Goal: Information Seeking & Learning: Compare options

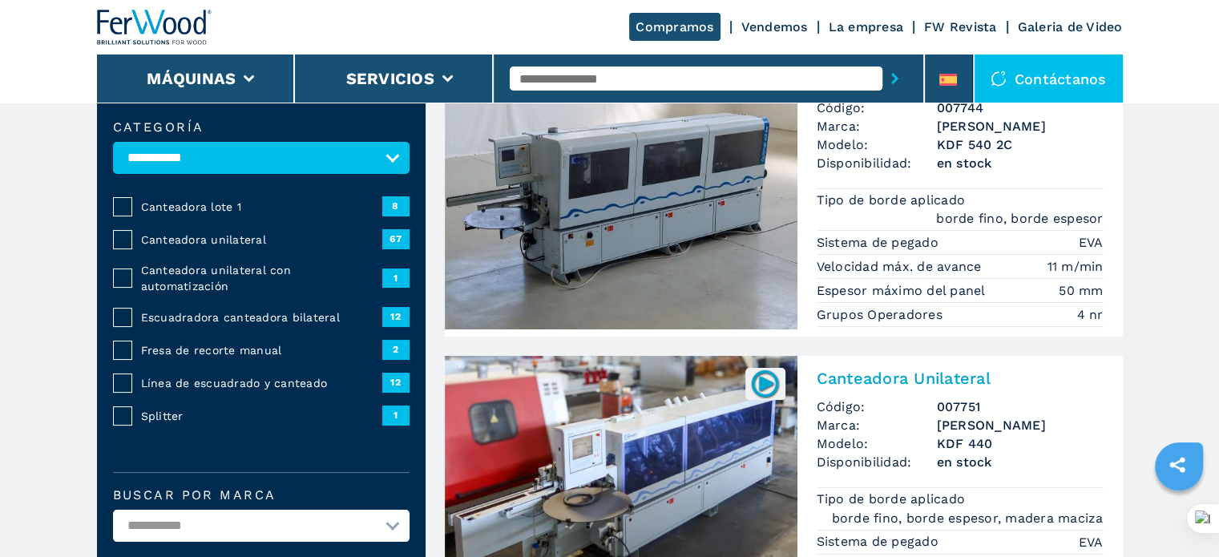
scroll to position [160, 0]
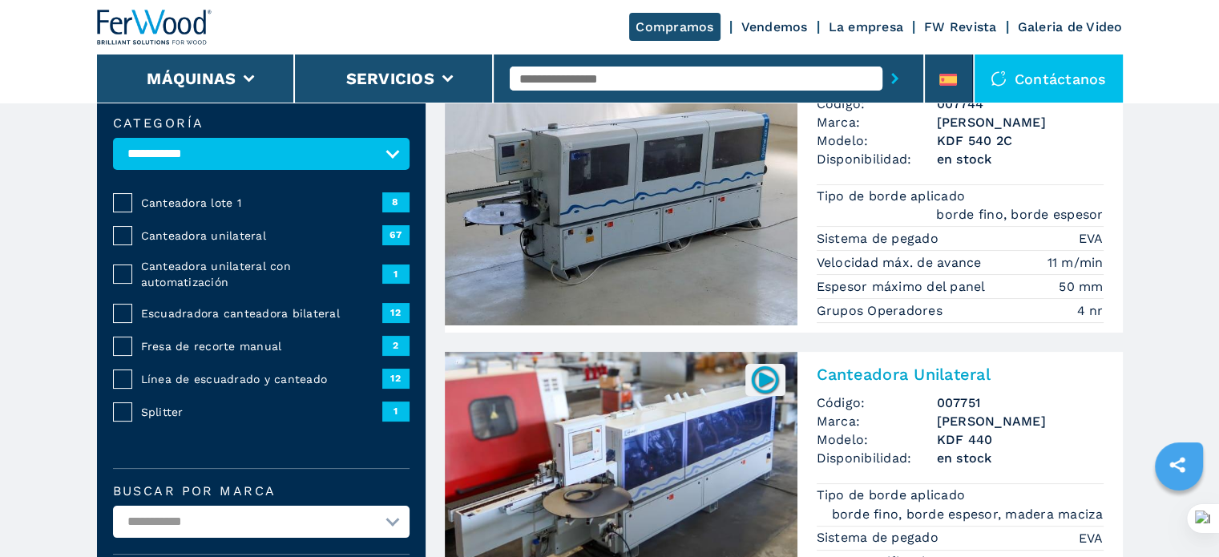
click at [193, 195] on span "Canteadora lote 1" at bounding box center [261, 203] width 241 height 16
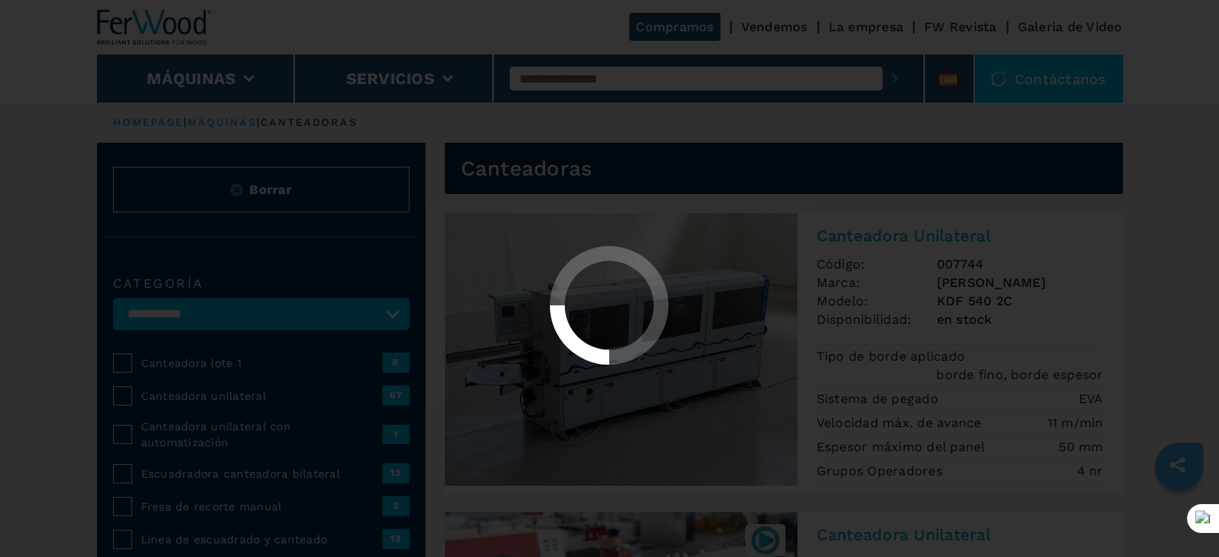
select select "**********"
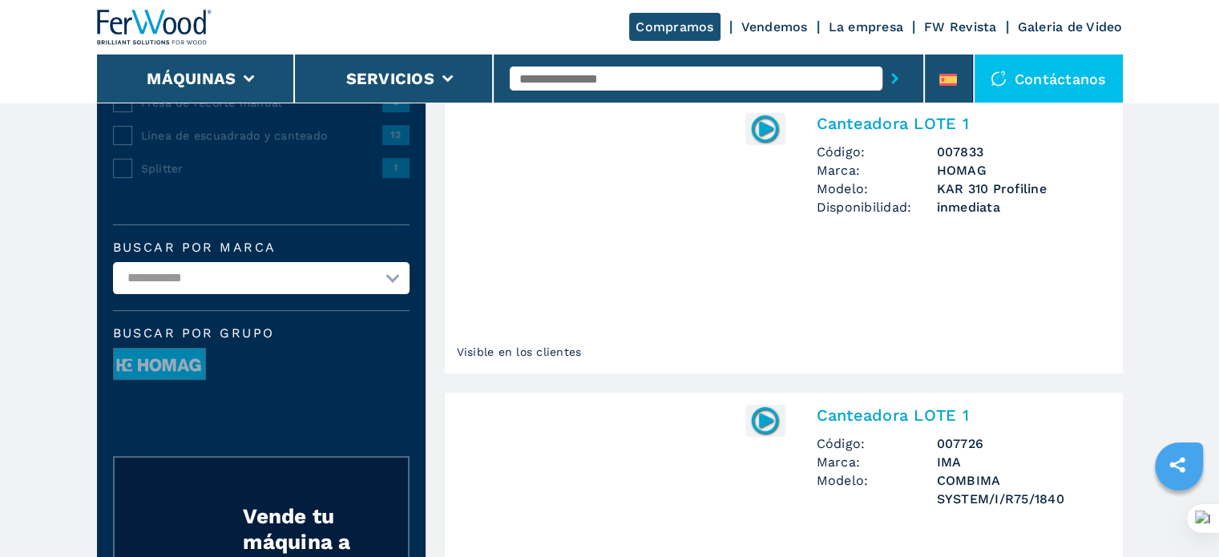
scroll to position [160, 0]
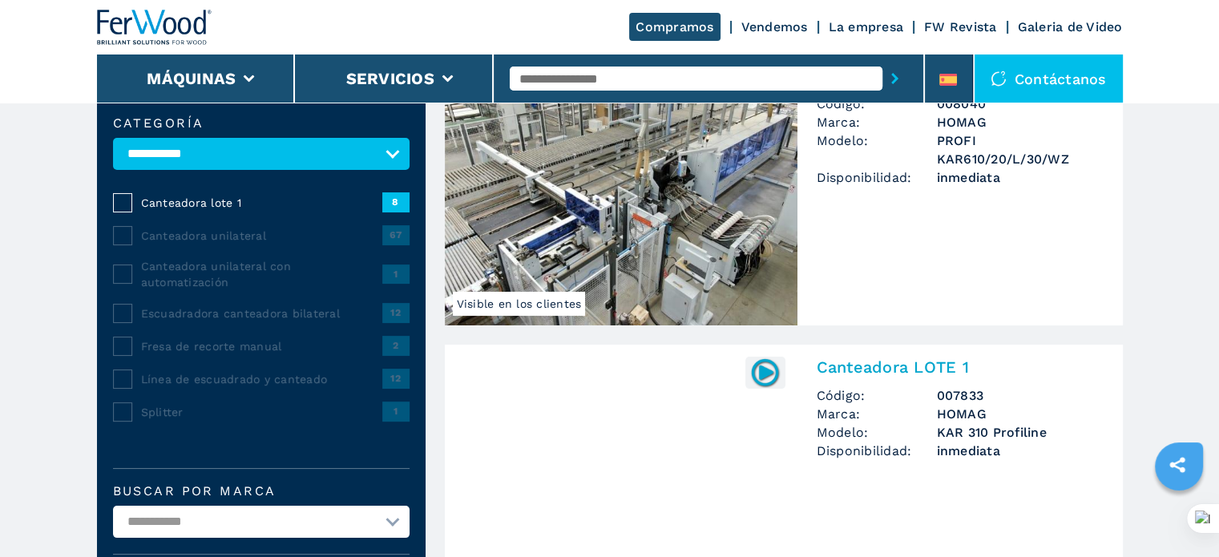
click at [185, 371] on span "Línea de escuadrado y canteado" at bounding box center [261, 379] width 241 height 16
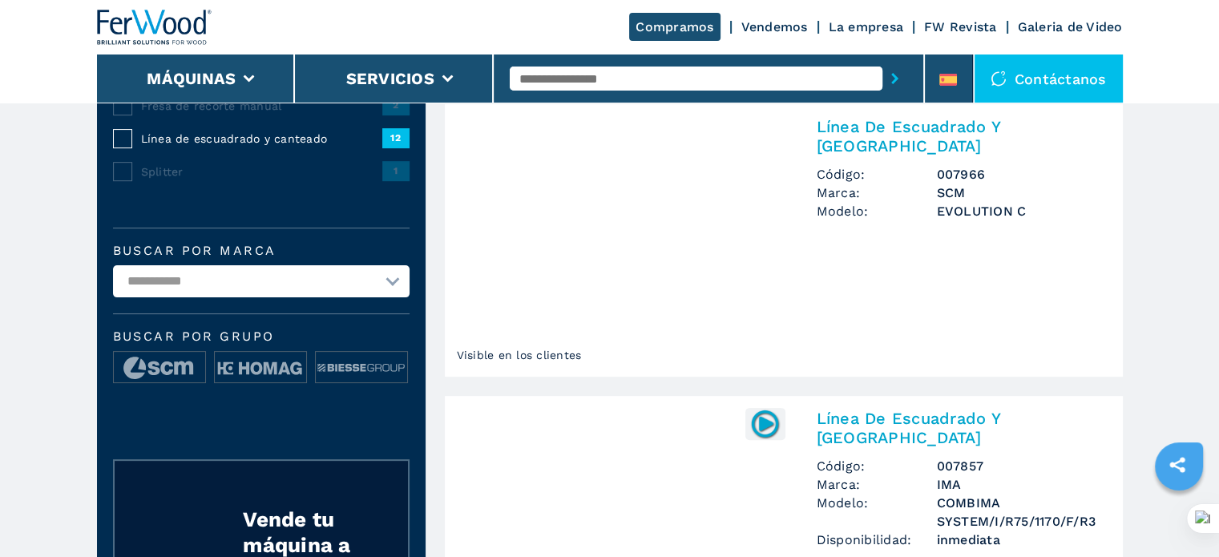
scroll to position [401, 0]
click at [272, 272] on select "**********" at bounding box center [261, 281] width 297 height 32
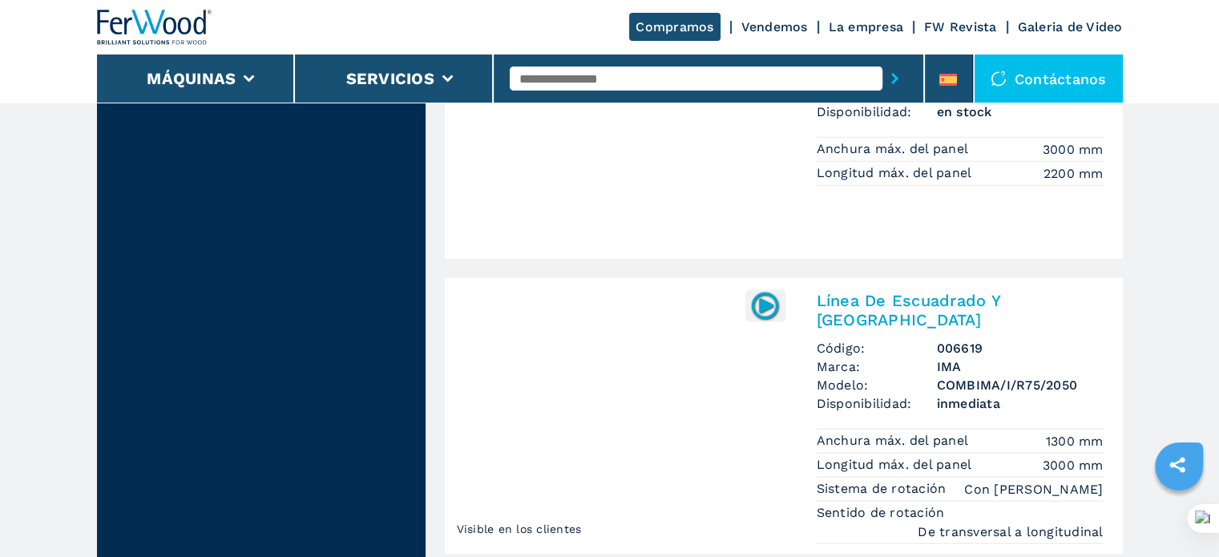
scroll to position [4167, 0]
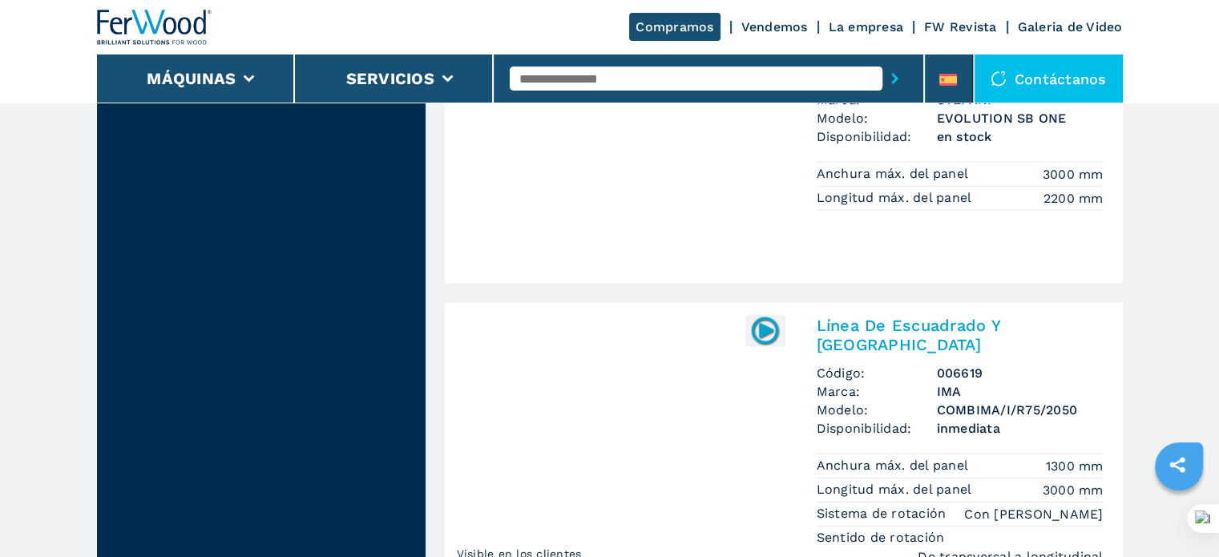
click at [664, 303] on img at bounding box center [621, 439] width 353 height 272
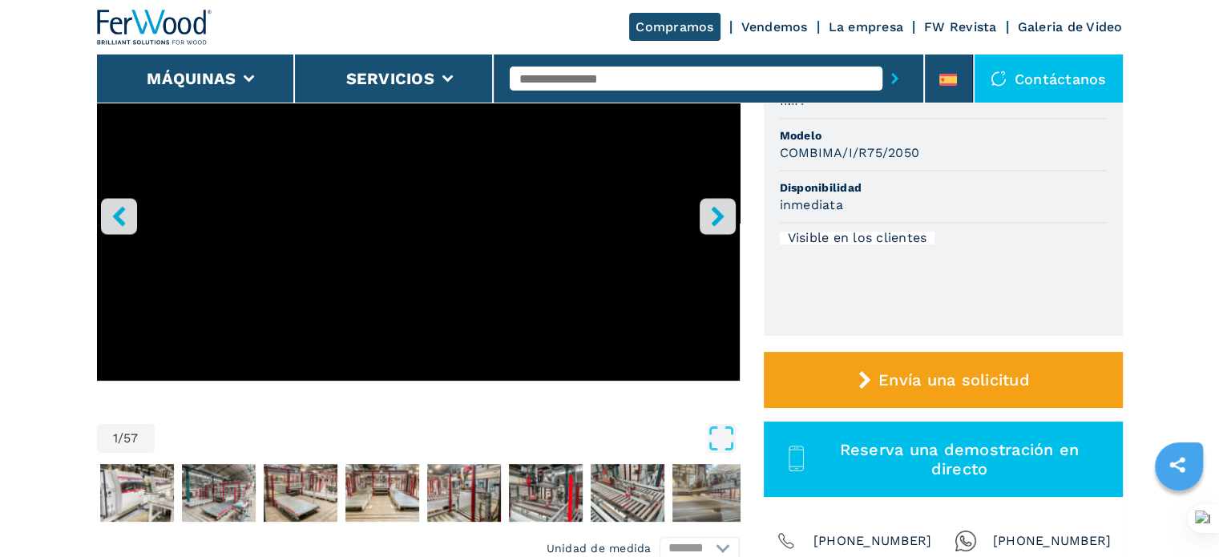
scroll to position [240, 0]
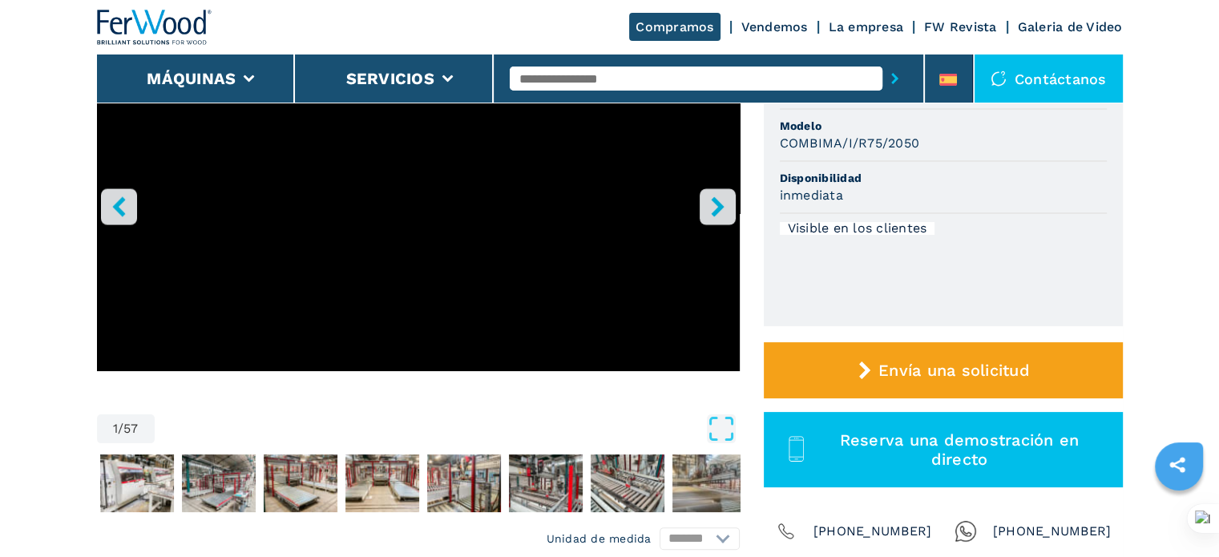
click at [703, 207] on button "right-button" at bounding box center [718, 206] width 36 height 36
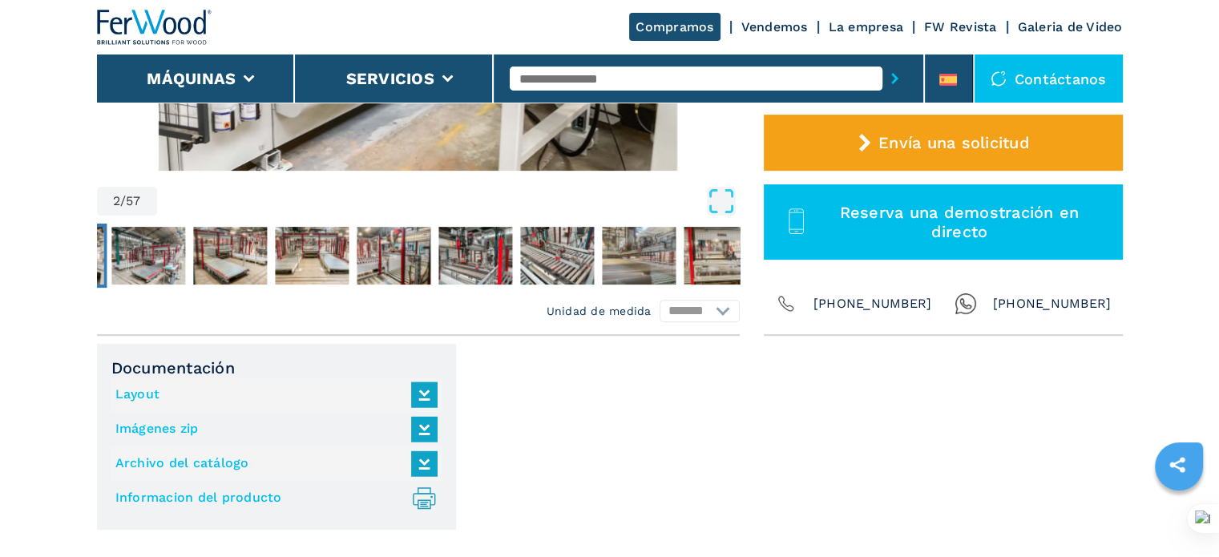
scroll to position [481, 0]
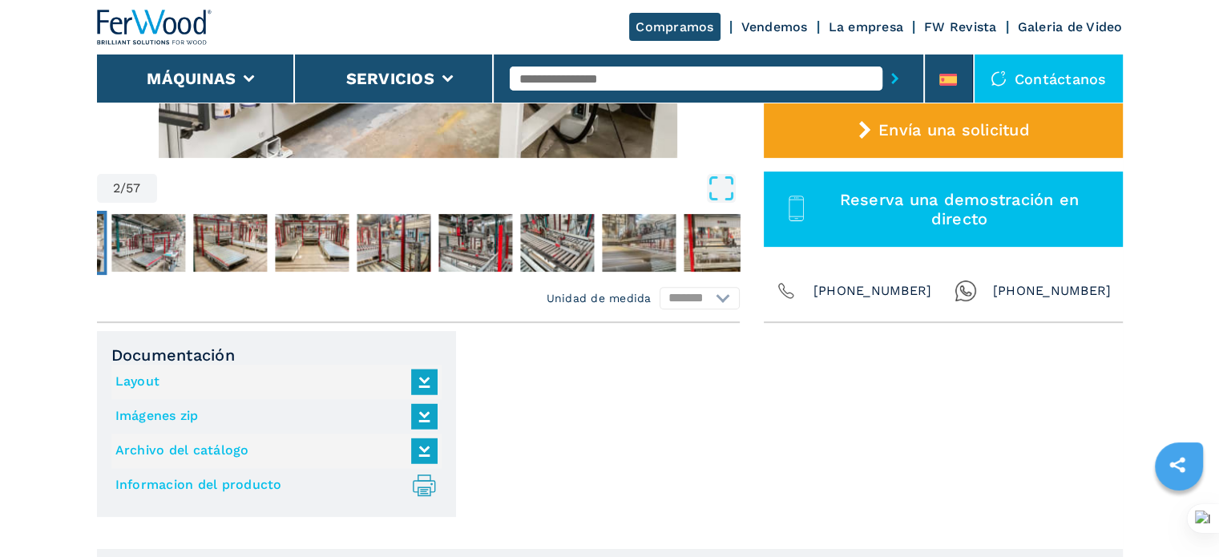
click at [138, 369] on link "Layout" at bounding box center [272, 382] width 314 height 26
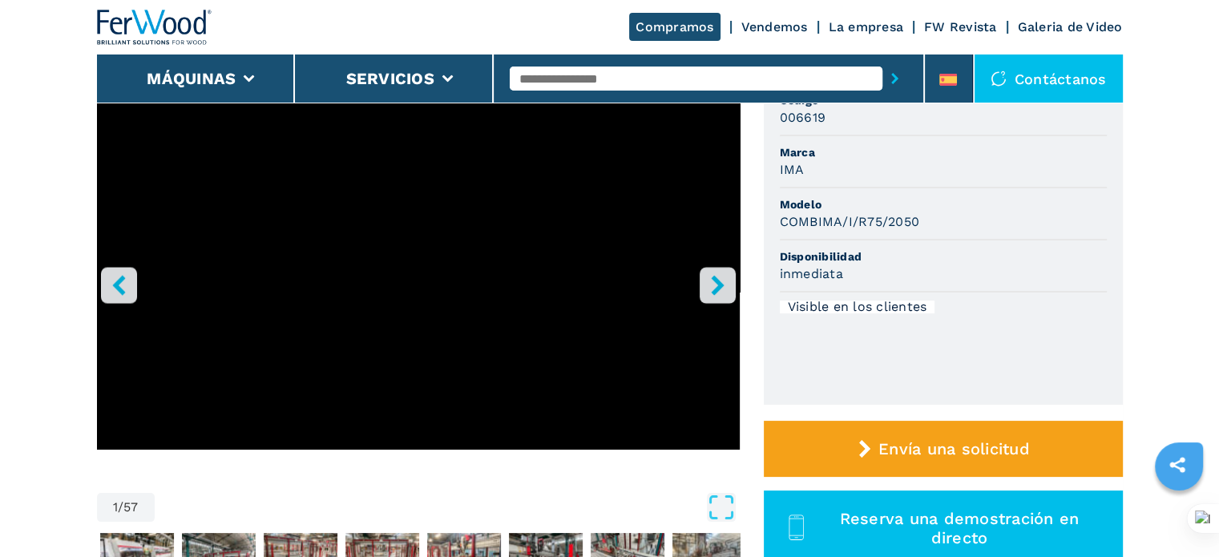
scroll to position [160, 0]
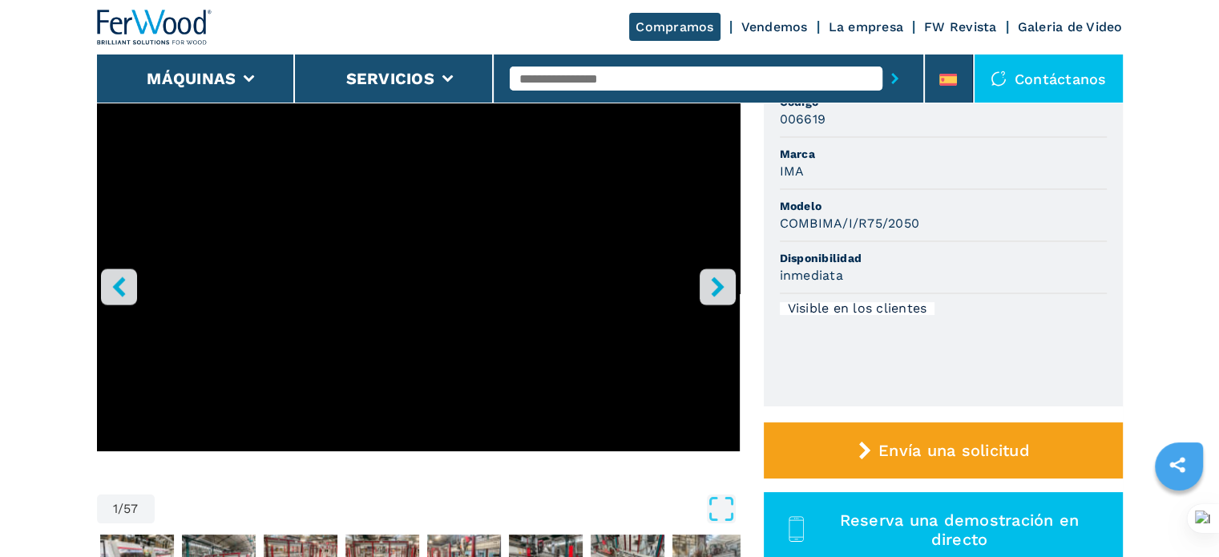
click at [712, 278] on icon "right-button" at bounding box center [717, 286] width 13 height 20
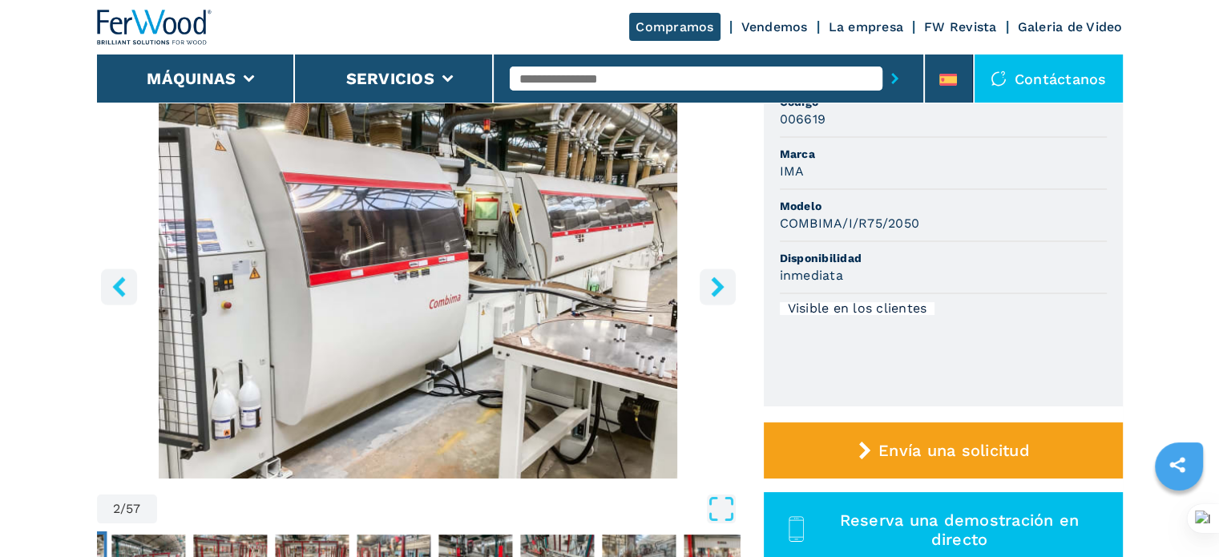
click at [712, 278] on icon "right-button" at bounding box center [717, 286] width 13 height 20
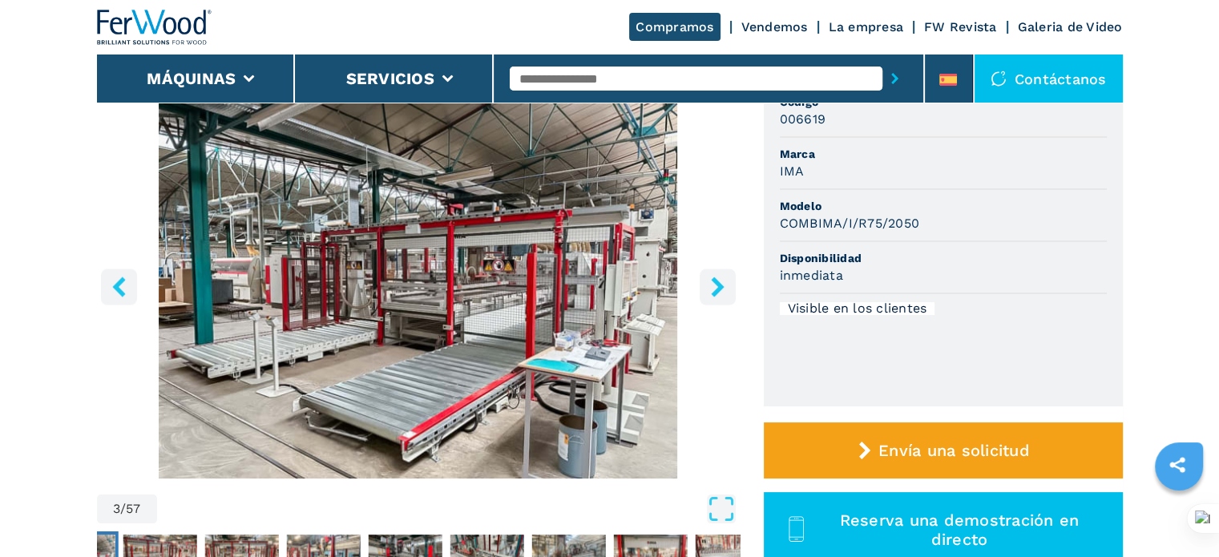
click at [712, 278] on icon "right-button" at bounding box center [717, 286] width 13 height 20
click at [119, 283] on icon "left-button" at bounding box center [118, 286] width 13 height 20
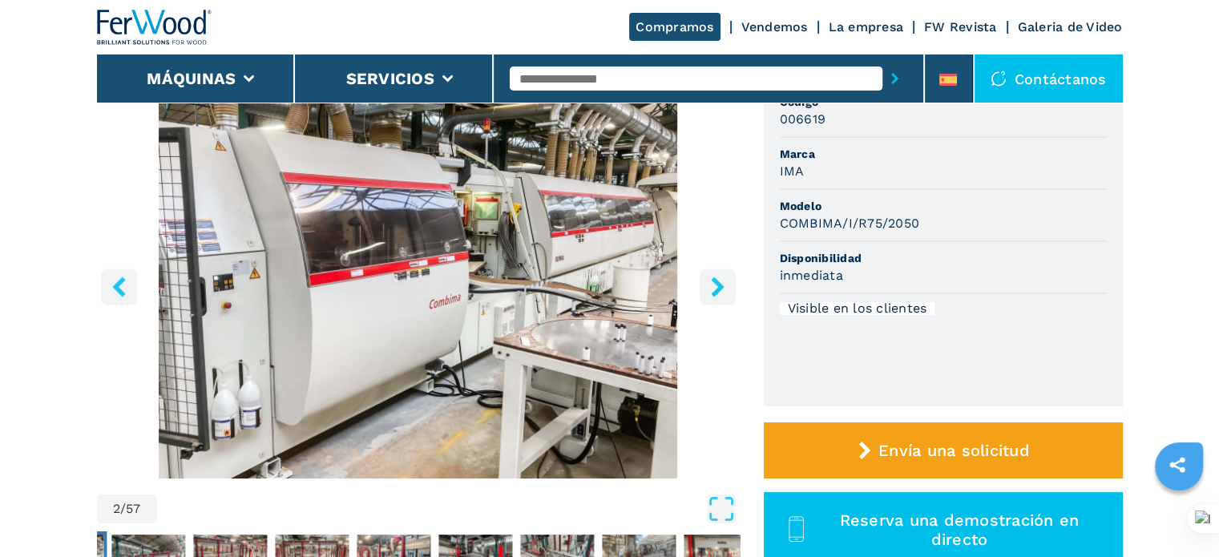
click at [119, 283] on icon "left-button" at bounding box center [118, 286] width 13 height 20
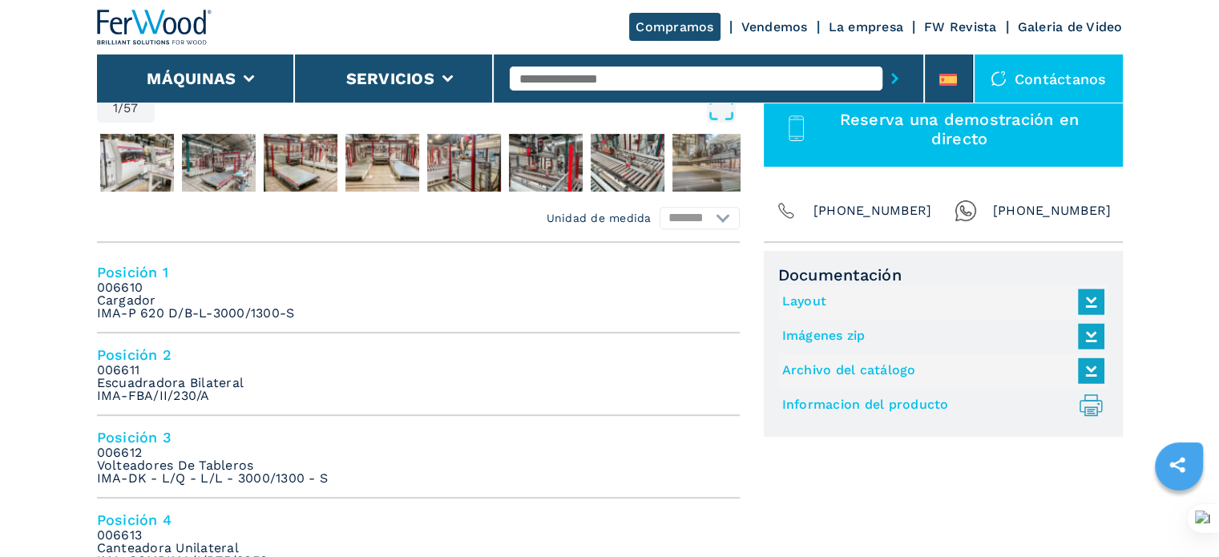
scroll to position [80, 0]
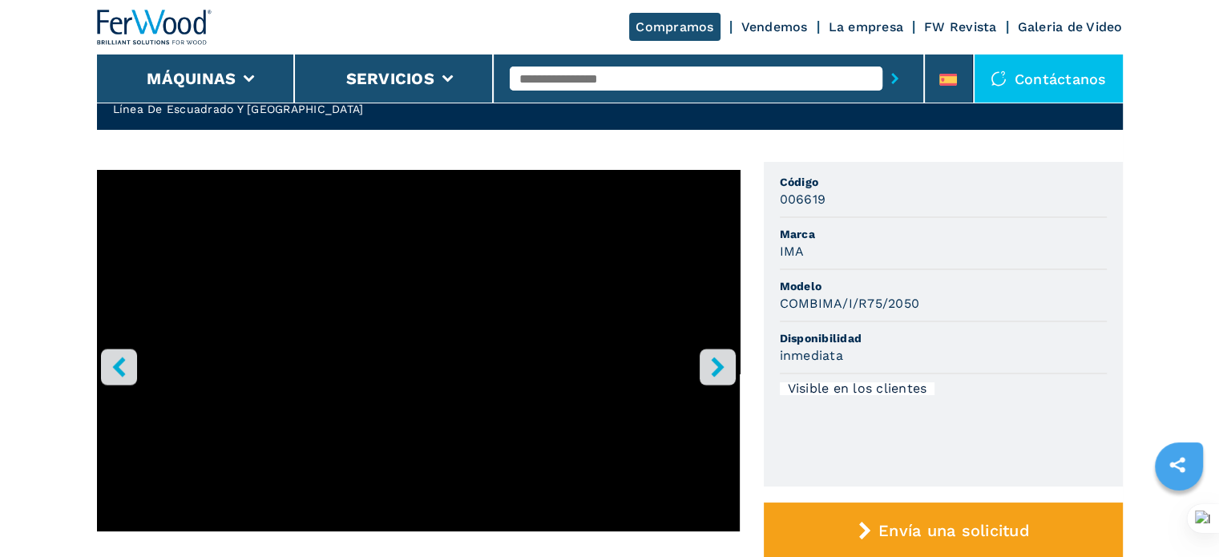
drag, startPoint x: 532, startPoint y: 294, endPoint x: 723, endPoint y: 342, distance: 196.7
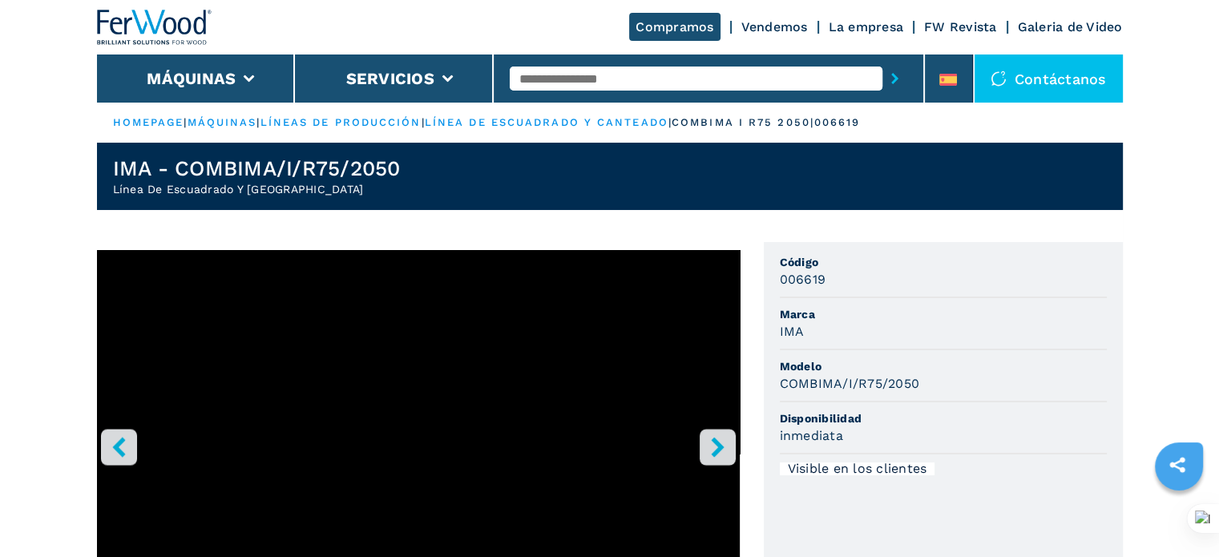
select select "**********"
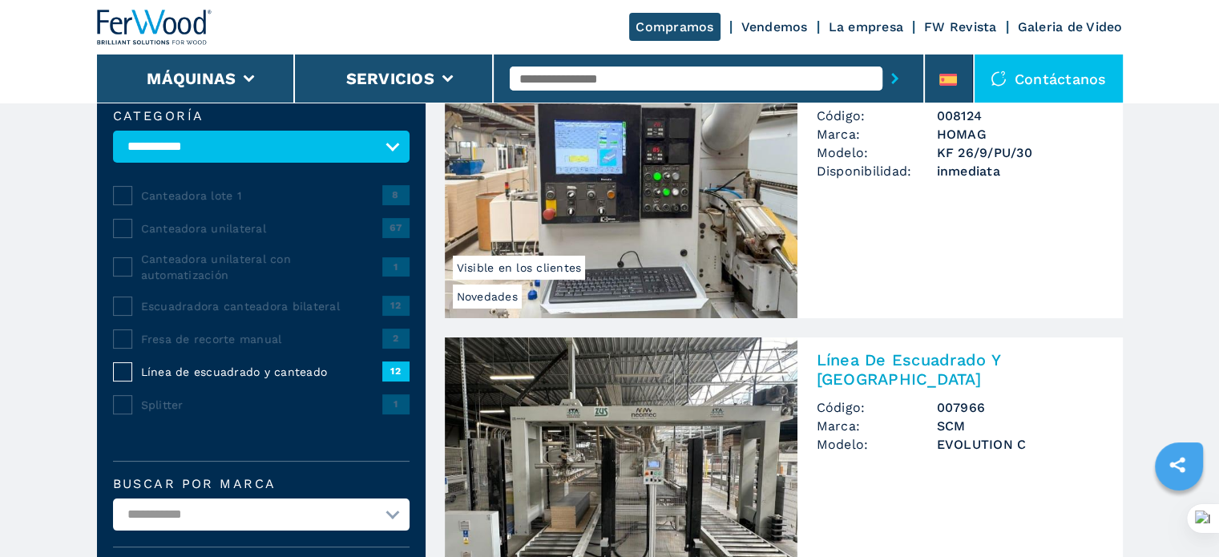
scroll to position [160, 0]
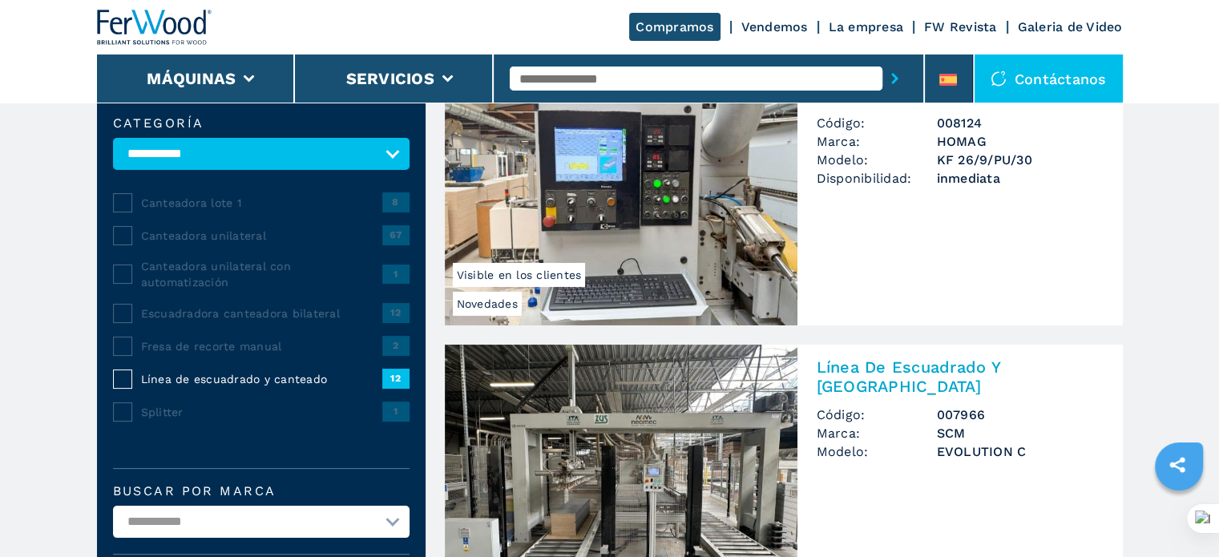
click at [210, 203] on span "Canteadora lote 1" at bounding box center [261, 203] width 241 height 16
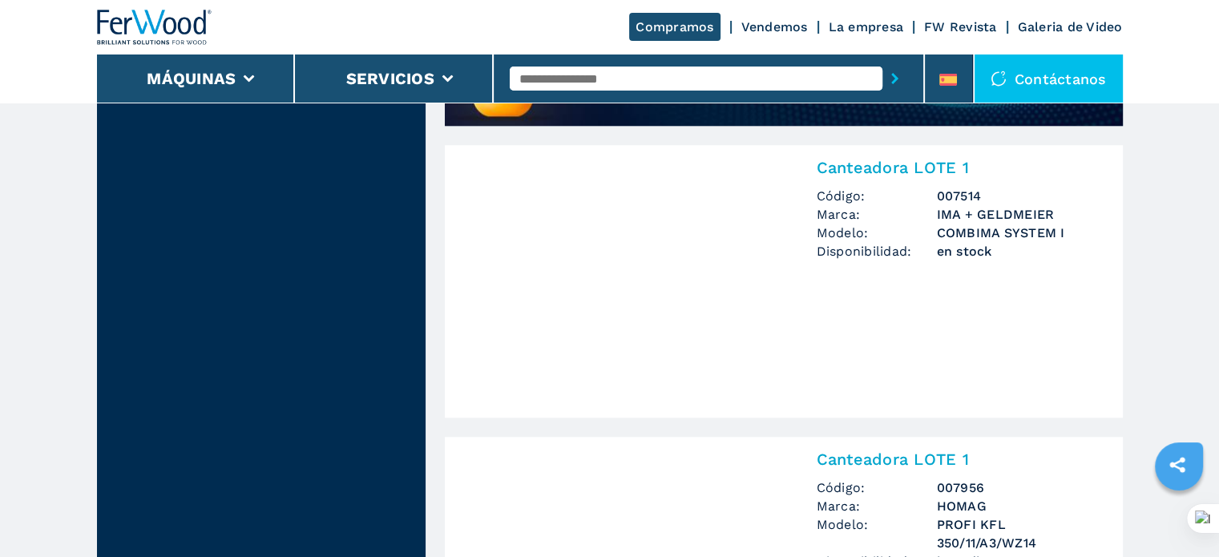
scroll to position [1362, 0]
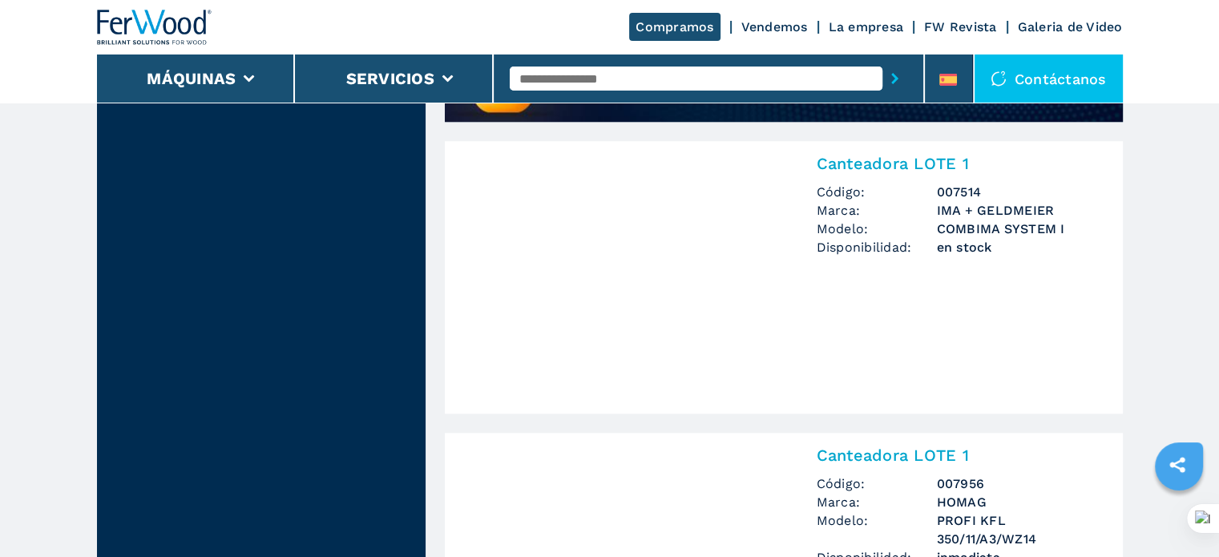
click at [662, 232] on img at bounding box center [621, 277] width 353 height 272
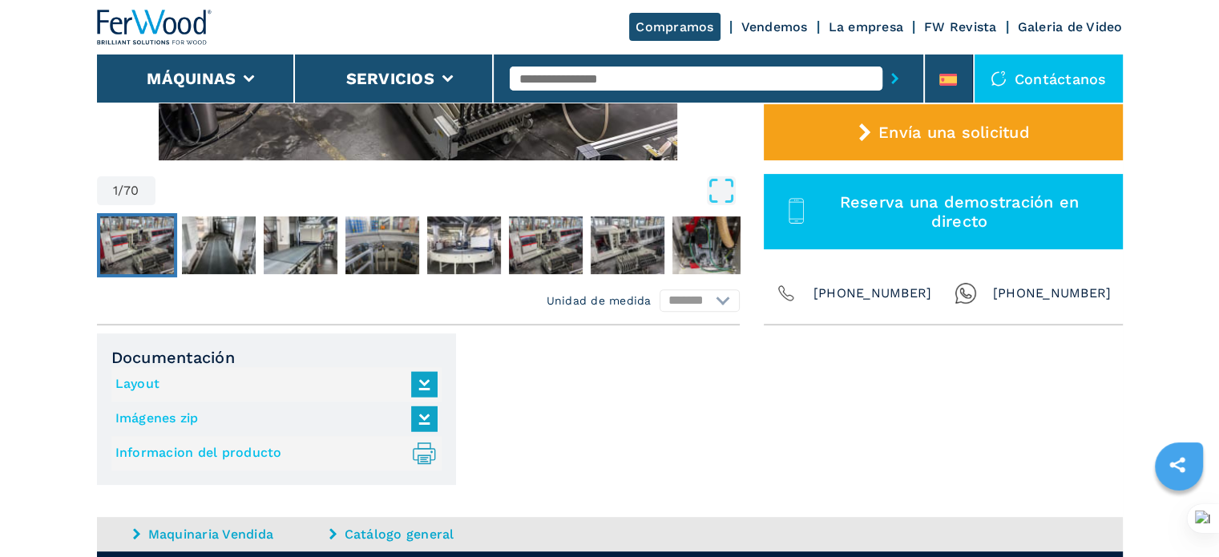
scroll to position [481, 0]
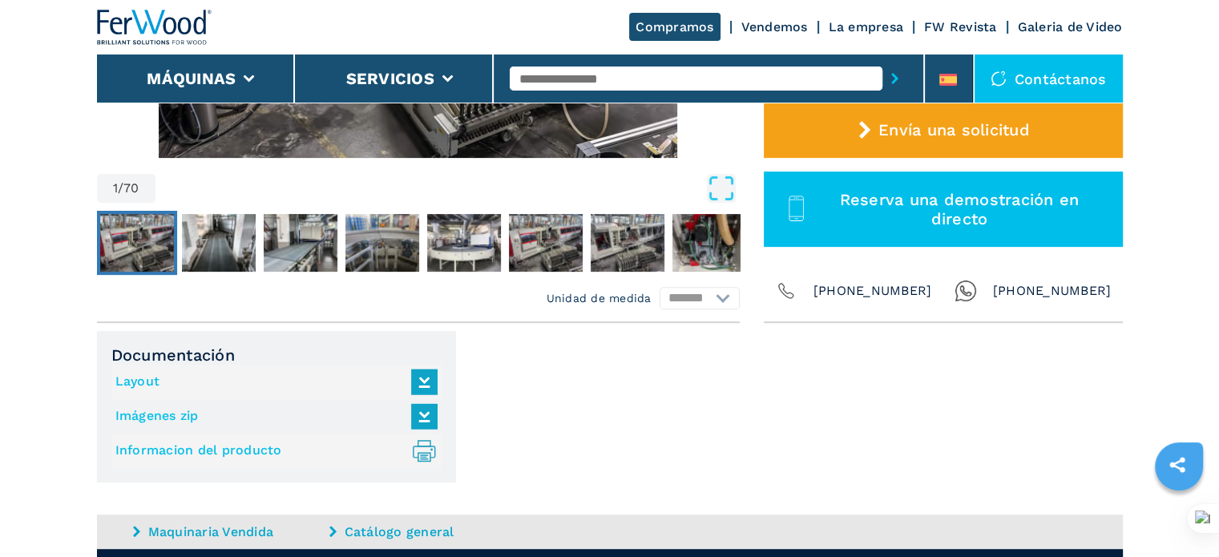
click at [128, 369] on link "Layout" at bounding box center [272, 382] width 314 height 26
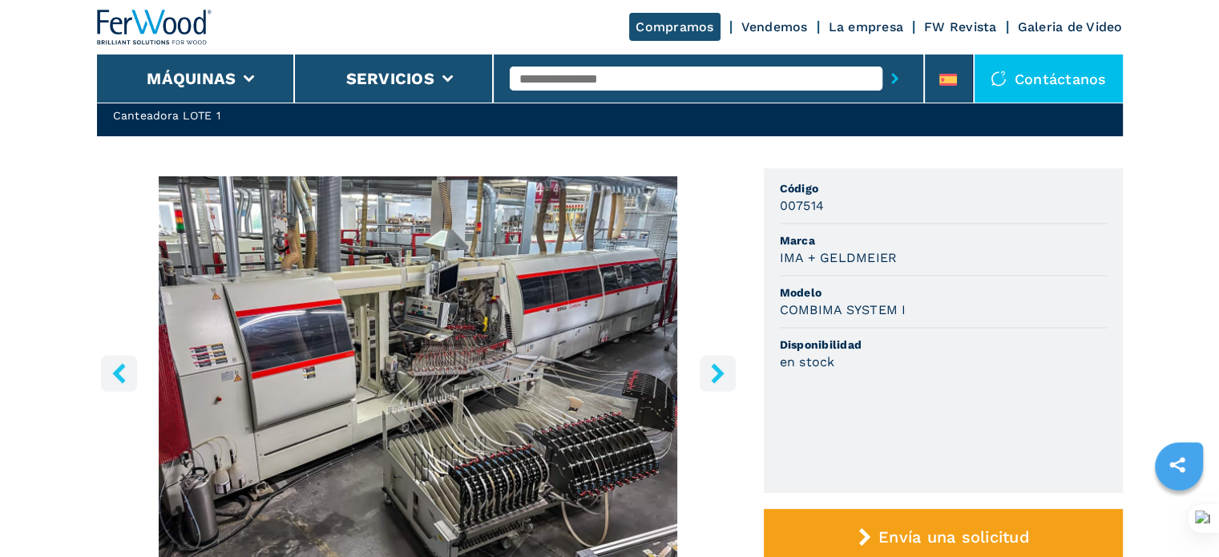
scroll to position [160, 0]
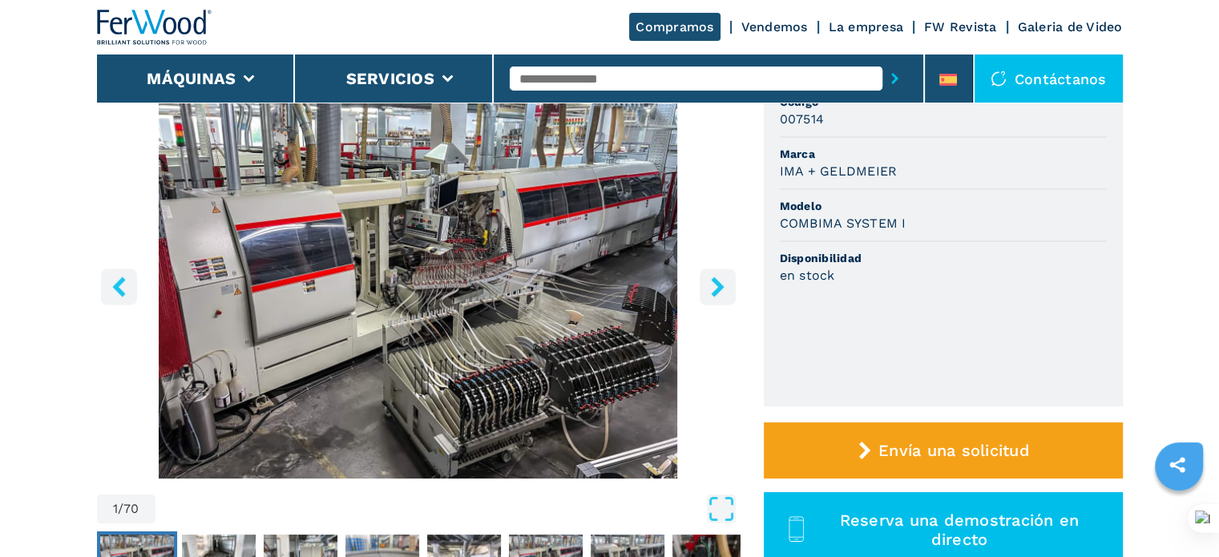
click at [430, 281] on div "Go to Slide 1" at bounding box center [418, 284] width 643 height 389
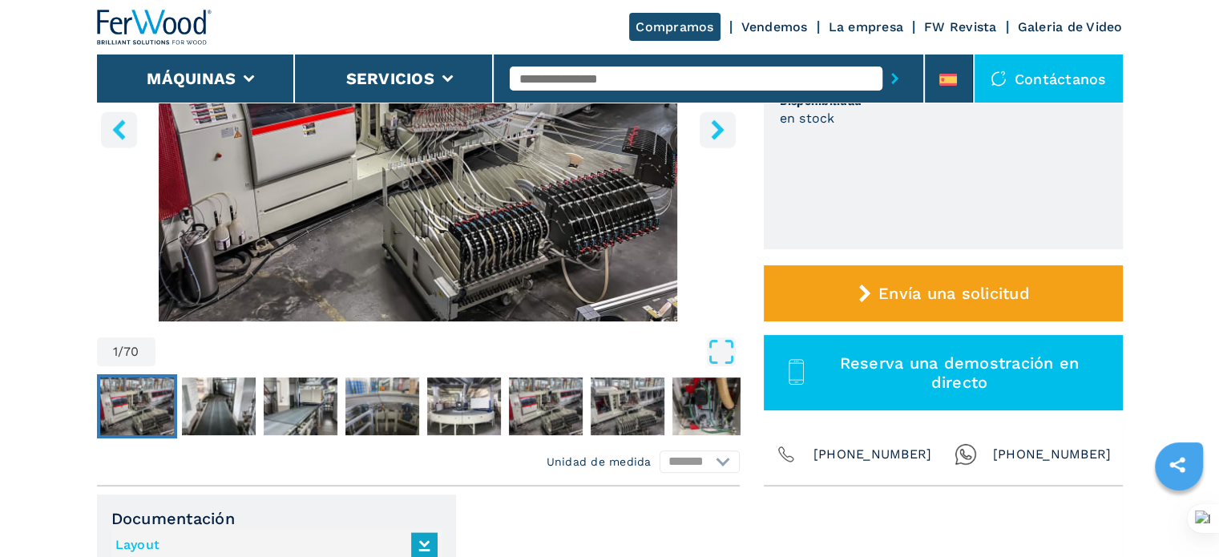
scroll to position [0, 0]
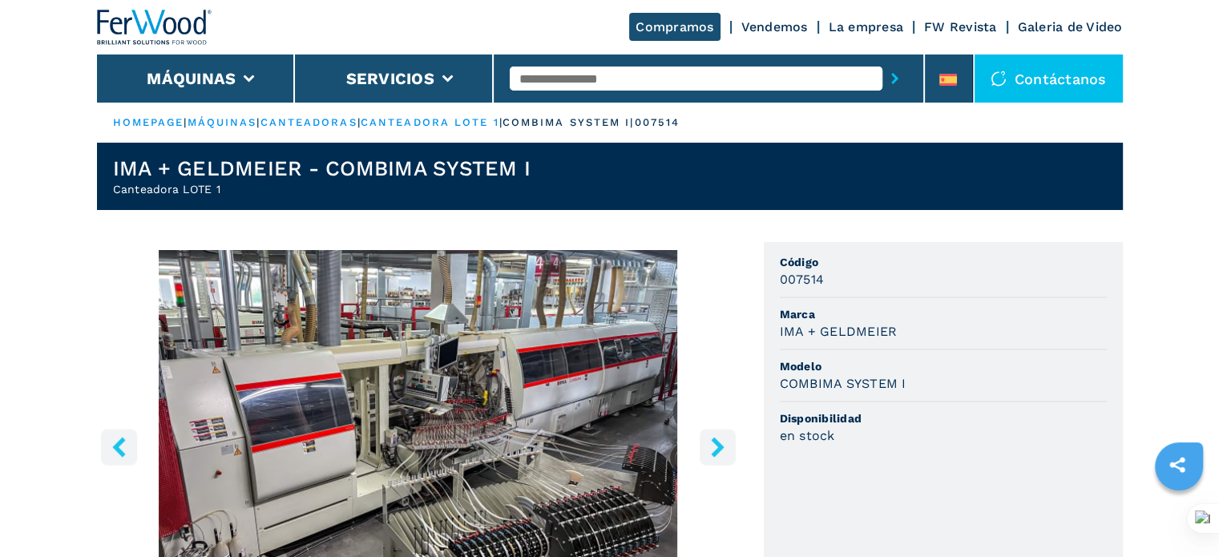
click at [565, 79] on input "text" at bounding box center [696, 79] width 373 height 24
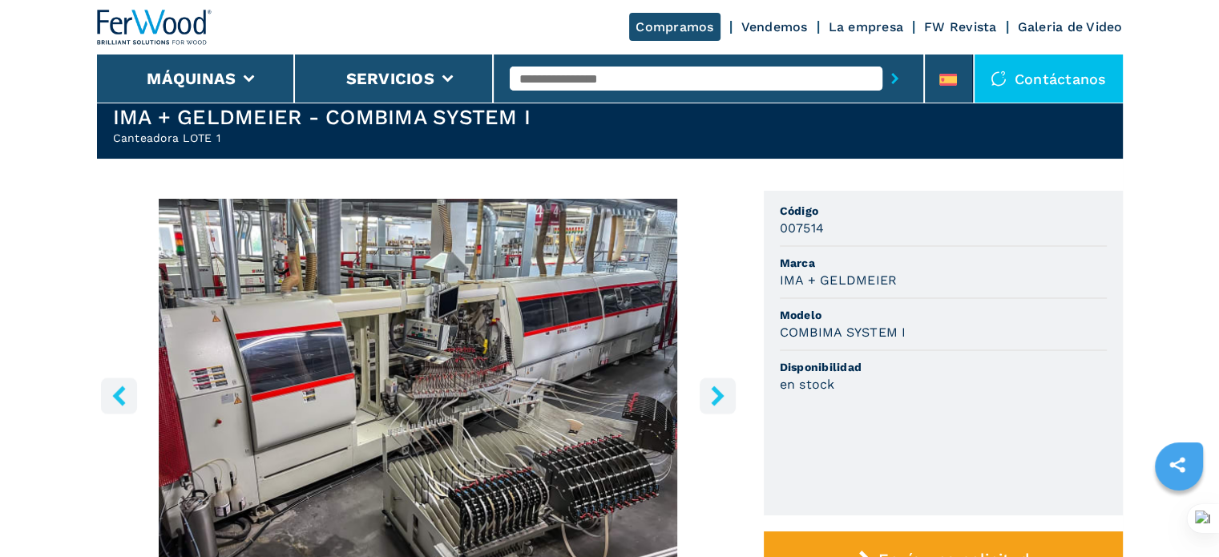
scroll to position [80, 0]
